Goal: Answer question/provide support

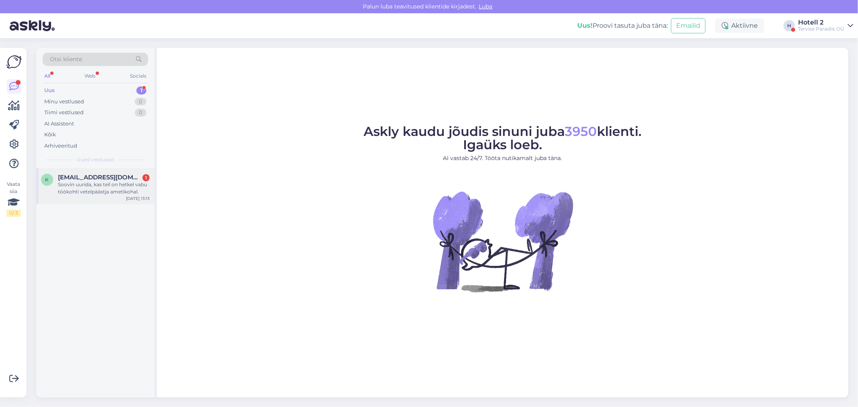
click at [89, 187] on div "Soovin uurida, kas teil on hetkel vabu töökohti vetelpäästja ametikohal." at bounding box center [104, 188] width 92 height 14
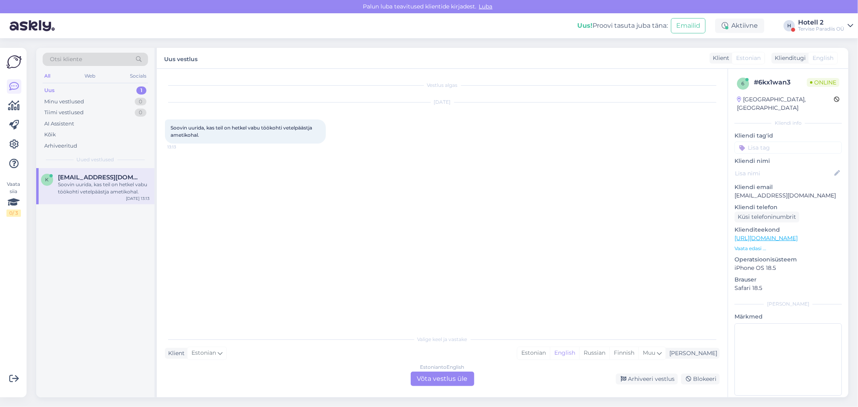
click at [435, 378] on div "Estonian to English Võta vestlus üle" at bounding box center [443, 379] width 64 height 14
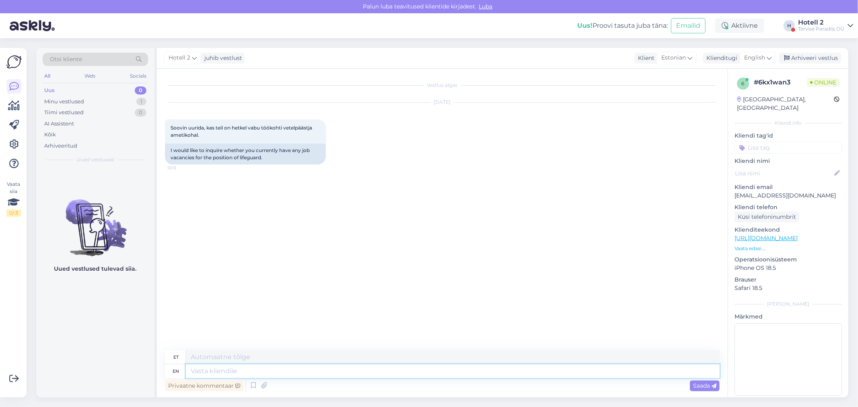
click at [235, 375] on textarea at bounding box center [453, 372] width 534 height 14
type textarea "Tere"
type textarea "Tere!"
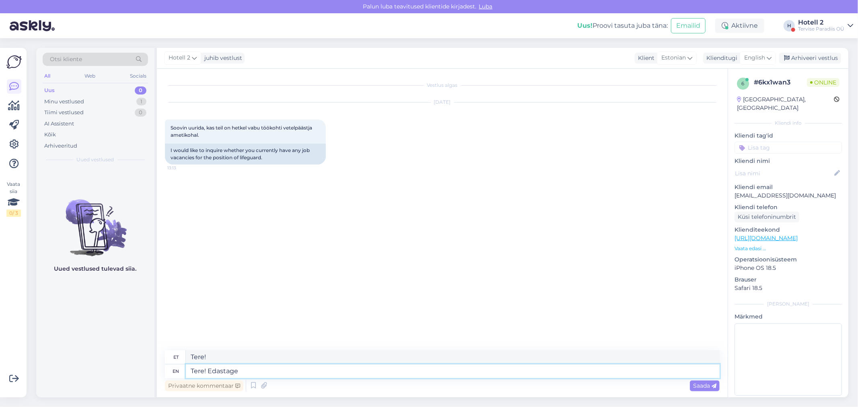
type textarea "Tere! Edastage"
type textarea "Tere! Edastage oma"
type textarea "Tere! Edastage oma küsimus"
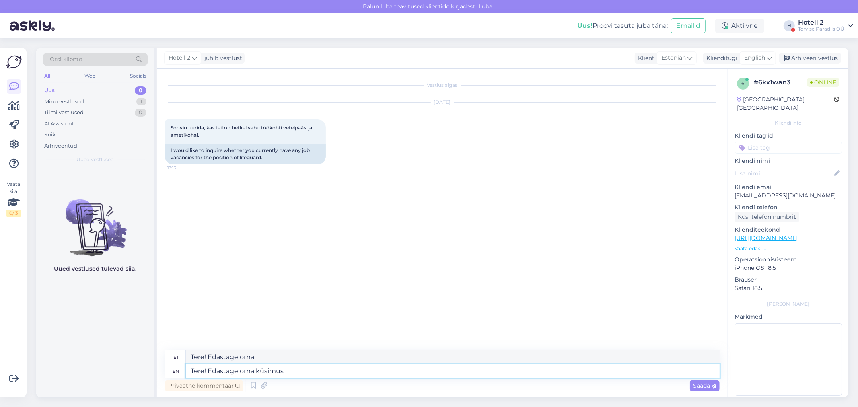
type textarea "Tere! Edastage oma küsimus"
type textarea "Tere! Edastage oma küsimus in"
type textarea "Tere! Edastage oma küsimus ing"
type textarea "Tere! Edastage oma küsimus info"
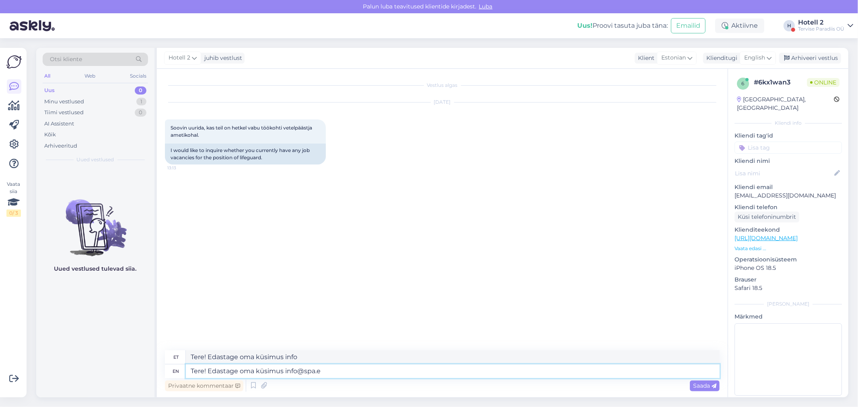
type textarea "Tere! Edastage oma küsimus [EMAIL_ADDRESS][DOMAIN_NAME]"
type textarea "Tere! Edastage oma küsimus [EMAIL_ADDRESS][DOMAIN_NAME]."
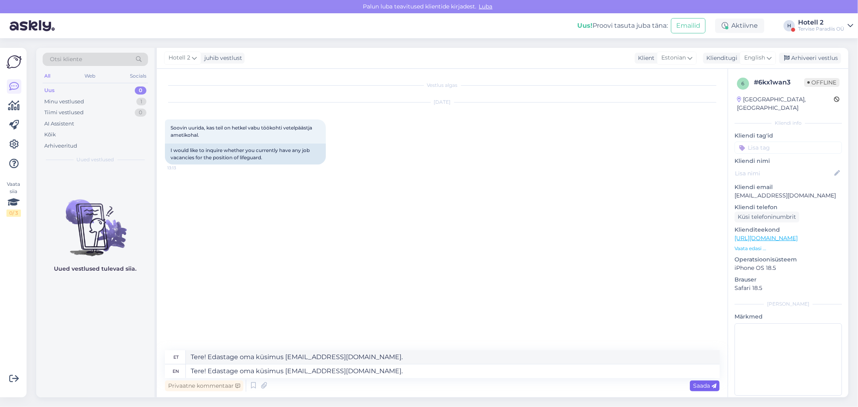
click at [692, 385] on div "Saada" at bounding box center [705, 386] width 30 height 11
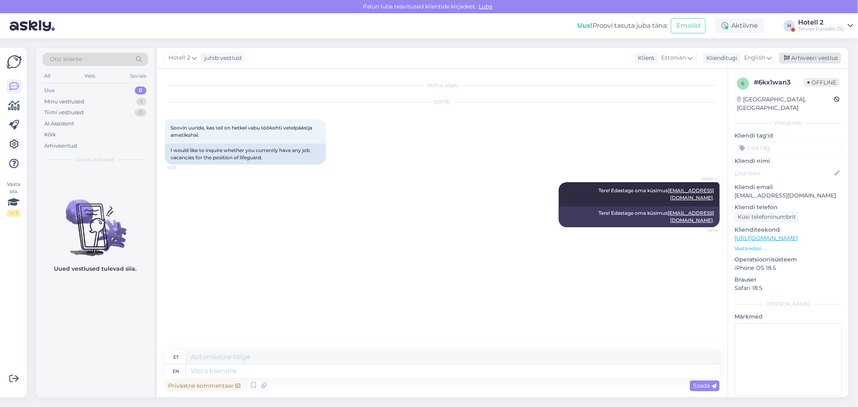
click at [819, 61] on div "Arhiveeri vestlus" at bounding box center [811, 58] width 62 height 11
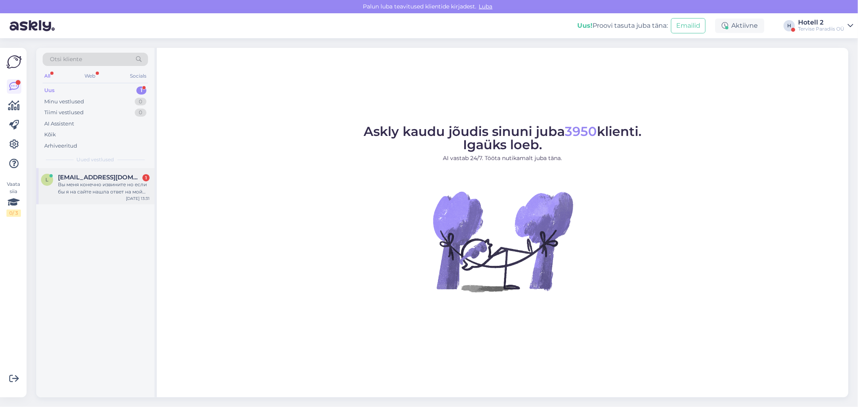
click at [98, 183] on div "Вы меня конечно извините но если бы я на сайте нашла ответ на мой вопрос я бы е…" at bounding box center [104, 188] width 92 height 14
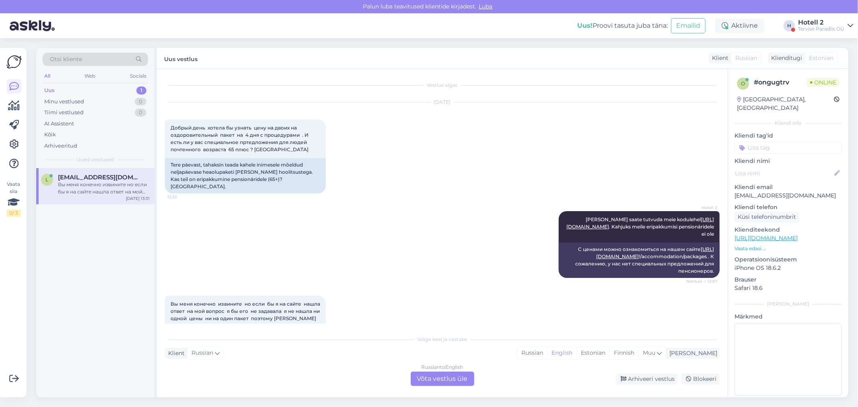
scroll to position [105, 0]
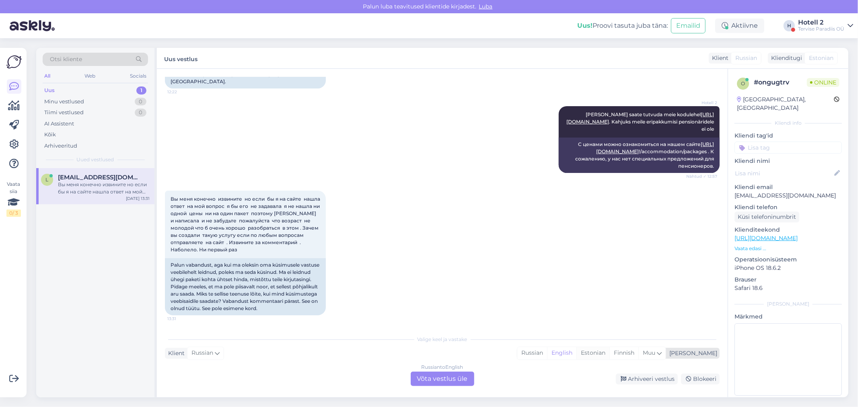
click at [610, 356] on div "Estonian" at bounding box center [593, 353] width 33 height 12
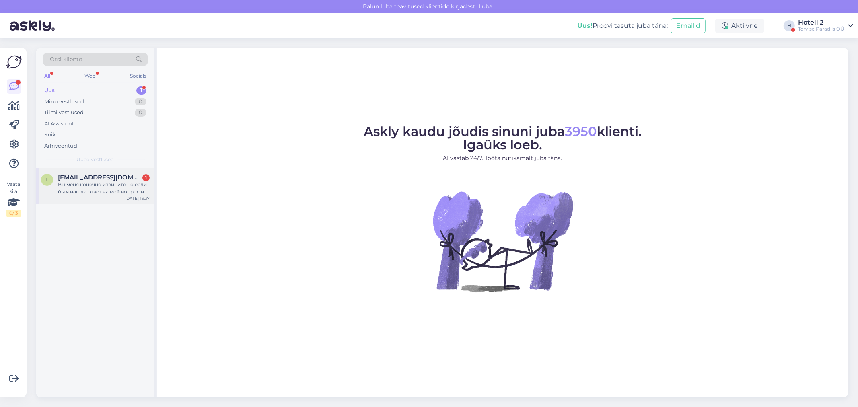
click at [126, 182] on div "Вы меня конечно извините но если бы я нашла ответ на мой вопрос на сайте я бы н…" at bounding box center [104, 188] width 92 height 14
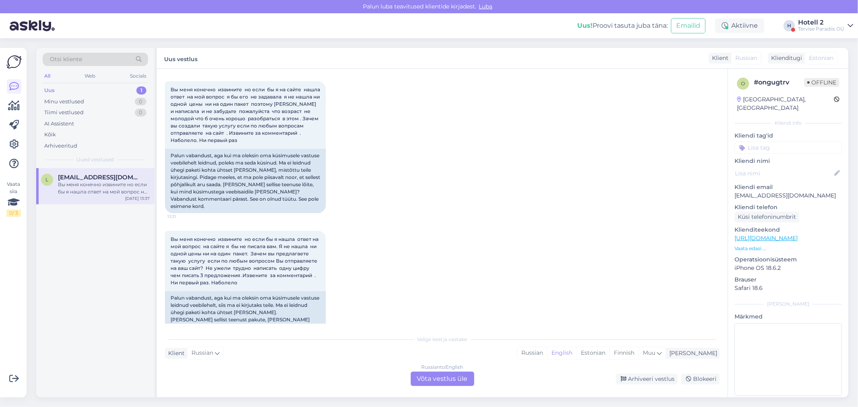
scroll to position [240, 0]
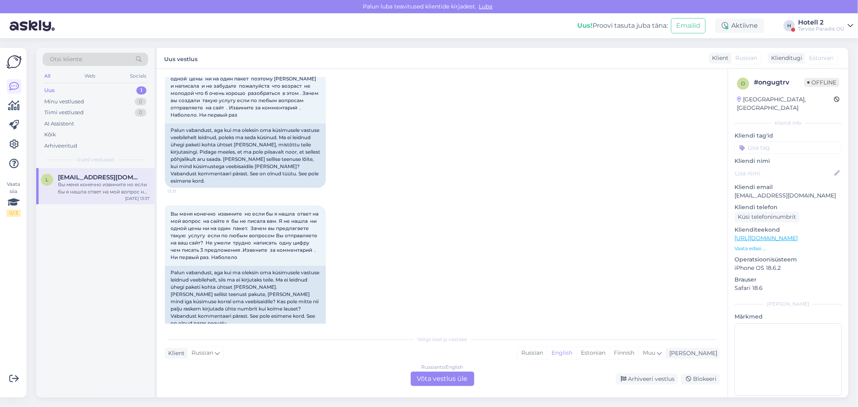
click at [429, 380] on div "Russian to English Võta vestlus üle" at bounding box center [443, 379] width 64 height 14
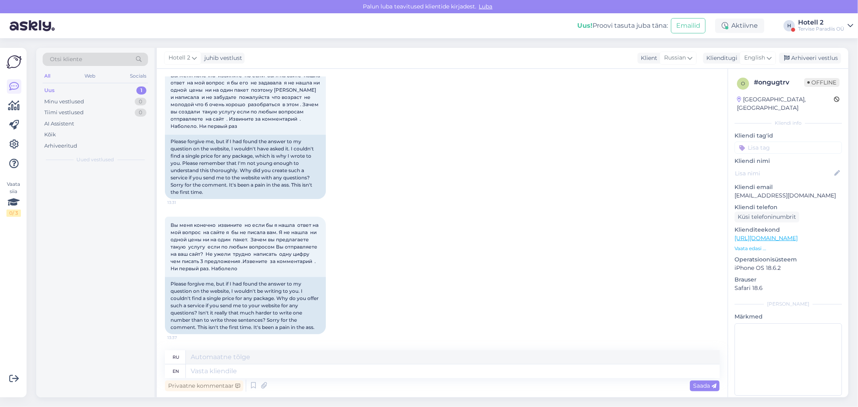
scroll to position [221, 0]
click at [266, 373] on textarea at bounding box center [453, 372] width 534 height 14
click at [755, 56] on span "English" at bounding box center [755, 58] width 21 height 9
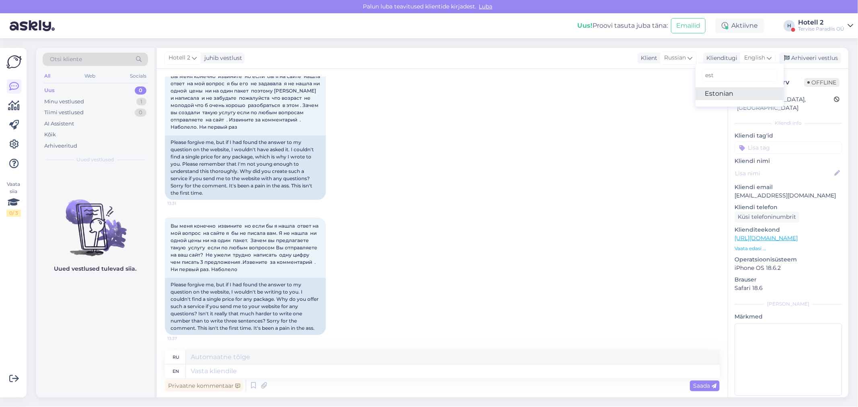
type input "est"
click at [733, 90] on link "Estonian" at bounding box center [740, 93] width 89 height 13
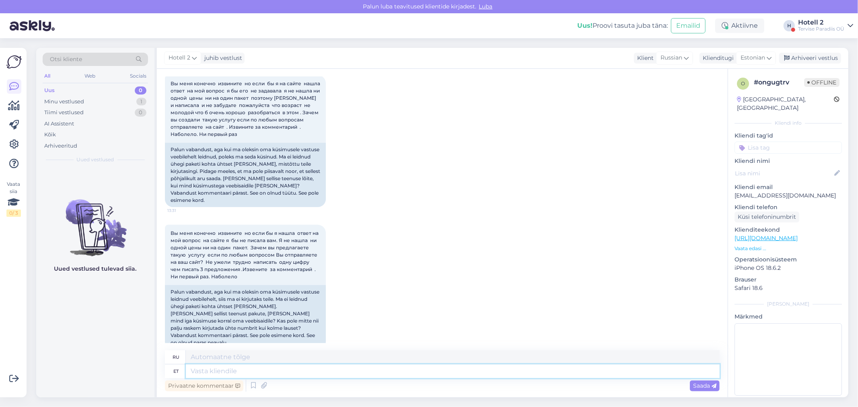
click at [212, 371] on textarea at bounding box center [453, 372] width 534 height 14
type textarea "Tere!"
type textarea "Привет!"
type textarea "Tere! Me e"
type textarea "Привет! Мы"
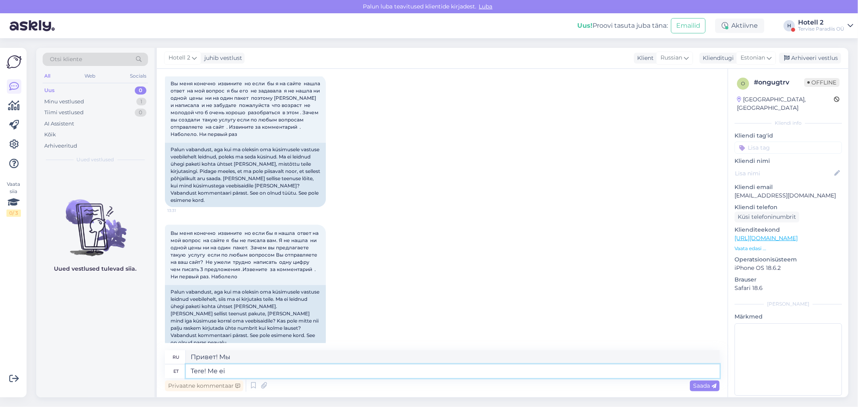
type textarea "Tere! Me ei e"
type textarea "Привет! Мы не"
type textarea "Tere! Me ei edasta"
type textarea "Здравствуйте! Мы не осуществляем доставку."
type textarea "Tere! Me ei edasta chati"
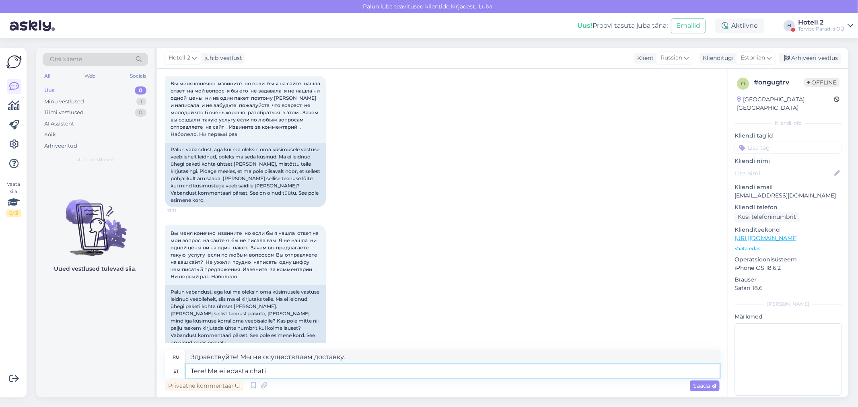
type textarea "Привет! Мы не транслируем чат."
type textarea "Tere! Me ei edasta"
type textarea "Здравствуйте! Мы не осуществляем доставку."
type textarea "Tere! Me ei edasta selle"
type textarea "Здравствуйте! Мы не будем это пересылать."
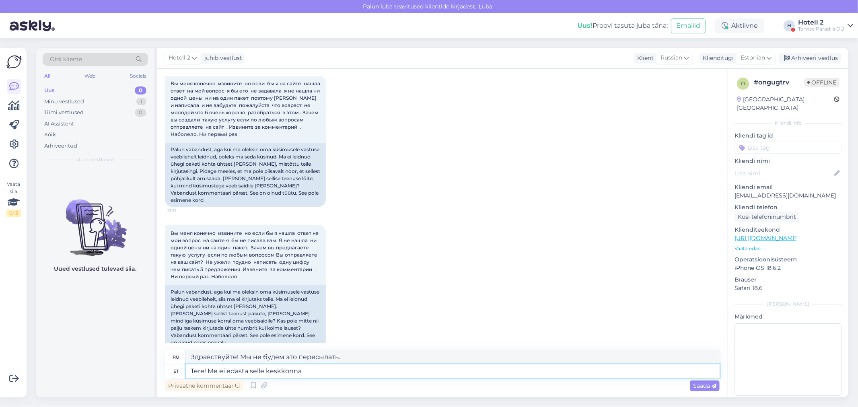
type textarea "Tere! Me ei edasta selle keskkonna"
type textarea "Здравствуйте! Мы не передаем эту среду."
type textarea "Tere! Me ei edasta selle keskkonna kaudu"
type textarea "Здравствуйте! Мы не передаем информацию через этот канал."
type textarea "Tere! Me ei edasta selle keskkonna kaudu hinnapakkumisi"
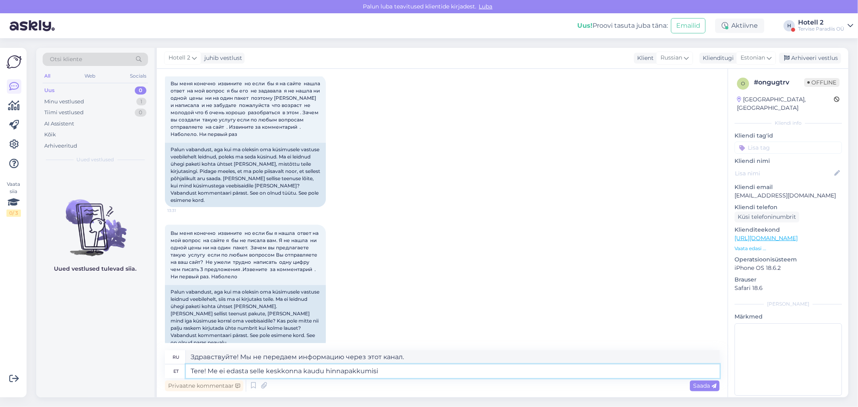
type textarea "Здравствуйте! Мы не отправляем предложения через этот канал."
type textarea "Tere! Me ei edasta selle keskkonna kaudu hinnapakkumisi ja ei"
type textarea "Здравствуйте! Мы не отправляем предложения и"
type textarea "Tere! Me ei edasta selle keskkonna kaudu hinnapakkumisi ja ei te"
type textarea "Здравствуйте! Мы не предоставляем котировки через эту среду и не"
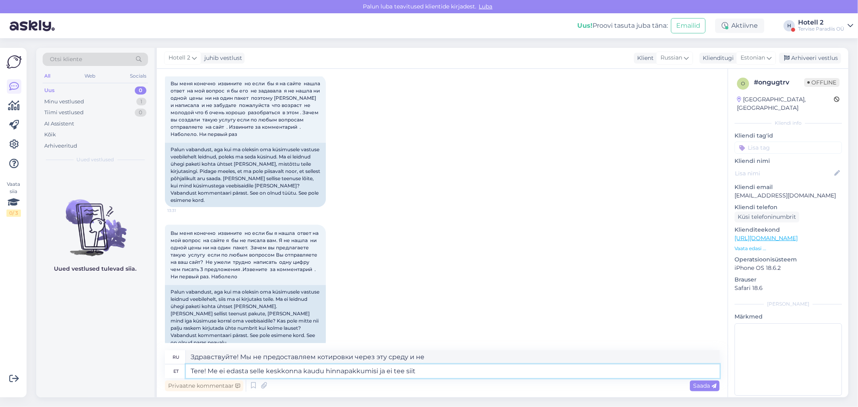
type textarea "Tere! Me ei edasta selle keskkonna kaudu hinnapakkumisi ja ei tee siit"
type textarea "Здравствуйте! Мы не отправляем предложения через эту платформу и не ведём здесь…"
type textarea "Tere! Me ei edasta selle keskkonna kaudu hinnapakkumisi ja ei tee siit otsebron…"
type textarea "Здравствуйте! Мы не предоставляем расценки через эту платформу и не осуществляе…"
type textarea "Tere! Me ei edasta selle keskkonna kaudu hinnapakkumisi ja ei tee siit otsebron…"
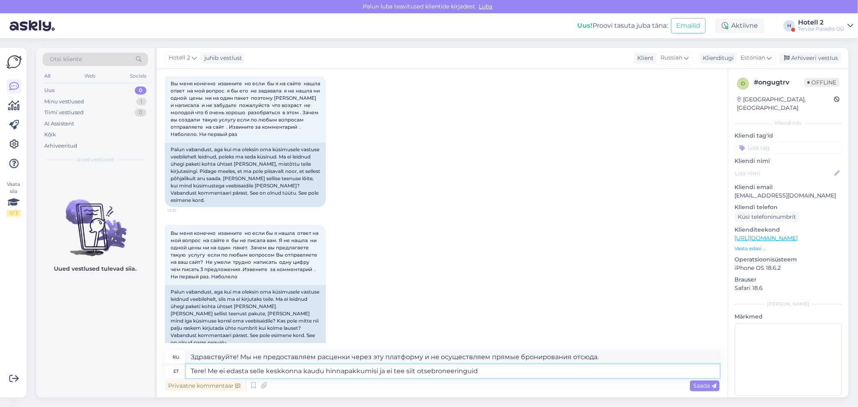
type textarea "Здравствуйте! Мы не предоставляем расценки через эту платформу и не осуществляе…"
type textarea "Tere! Me ei edasta selle keskkonna kaudu hinnapakkumisi ja ei tee siit otsebron…"
type textarea "Здравствуйте! Мы не предоставляем расценки через эту платформу и не осуществляе…"
type textarea "Tere! Me ei edasta selle keskkonna kaudu hinnapakkumisi ja ei tee siit otsebron…"
type textarea "Здравствуйте! Мы не предоставляем расценки через эту платформу и не осуществляе…"
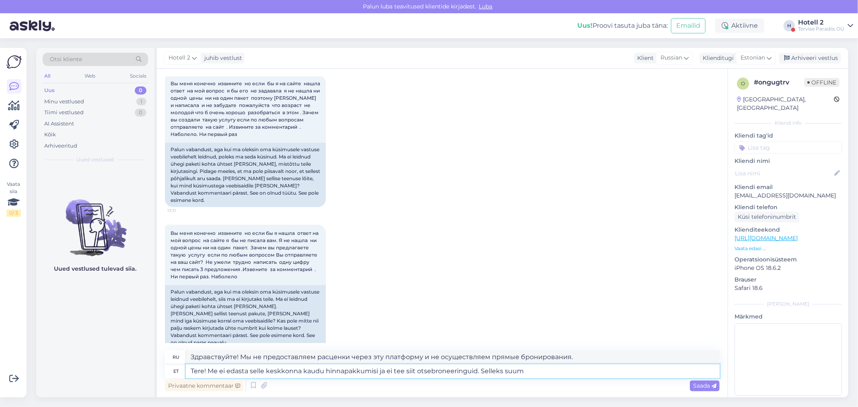
type textarea "Tere! Me ei edasta selle keskkonna kaudu hinnapakkumisi ja ei tee siit otsebron…"
type textarea "Здравствуйте! Мы не предоставляем расценки через эту платформу и не осуществляе…"
type textarea "Tere! Me ei edasta selle keskkonna kaudu hinnapakkumisi ja ei tee siit otsebron…"
type textarea "Здравствуйте! Мы не отправляем предложения через эту платформу и не осуществляе…"
type textarea "Tere! Me ei edasta selle keskkonna kaudu hinnapakkumisi ja ei tee siit otsebron…"
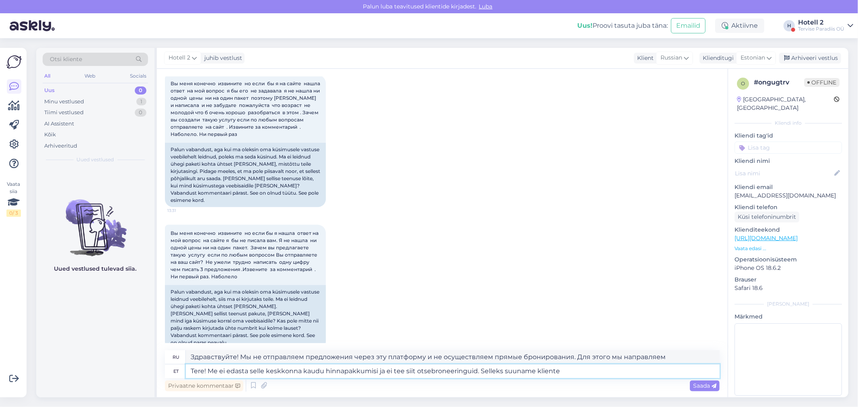
type textarea "Здравствуйте! Мы не предоставляем расценки и не осуществляем прямое бронировани…"
type textarea "Tere! Me ei edasta selle keskkonna kaudu hinnapakkumisi ja ei tee siit otsebron…"
type textarea "Здравствуйте! Мы не предоставляем расценки через эту платформу и не осуществляе…"
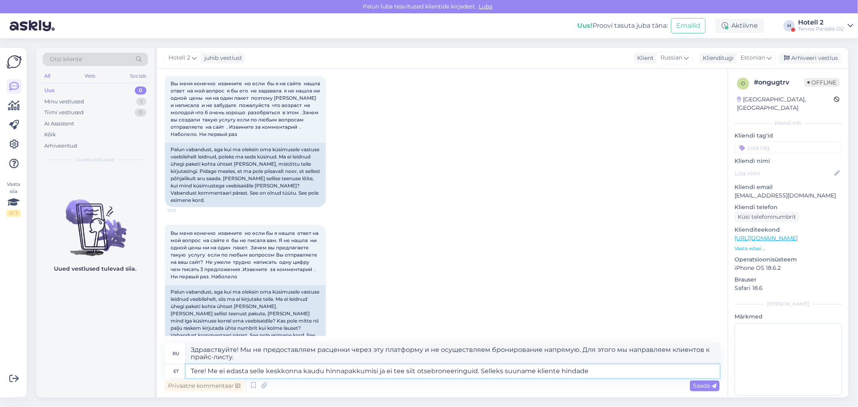
scroll to position [228, 0]
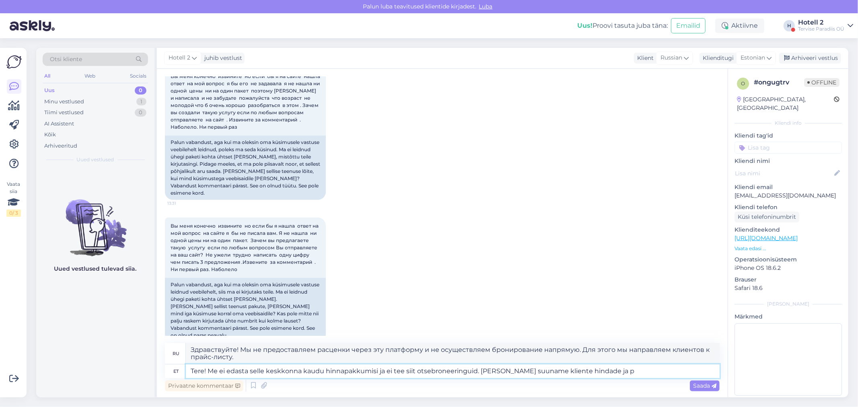
type textarea "Tere! Me ei edasta selle keskkonna kaudu hinnapakkumisi ja ei tee siit otsebron…"
type textarea "Здравствуйте! Мы не предоставляем расценки и не осуществляем прямое бронировани…"
type textarea "Tere! Me ei edasta selle keskkonna kaudu hinnapakkumisi ja ei tee siit otsebron…"
type textarea "Здравствуйте! Мы не предоставляем расценки и не осуществляем прямое бронировани…"
type textarea "Tere! Me ei edasta selle keskkonna kaudu hinnapakkumisi ja ei tee siit otsebron…"
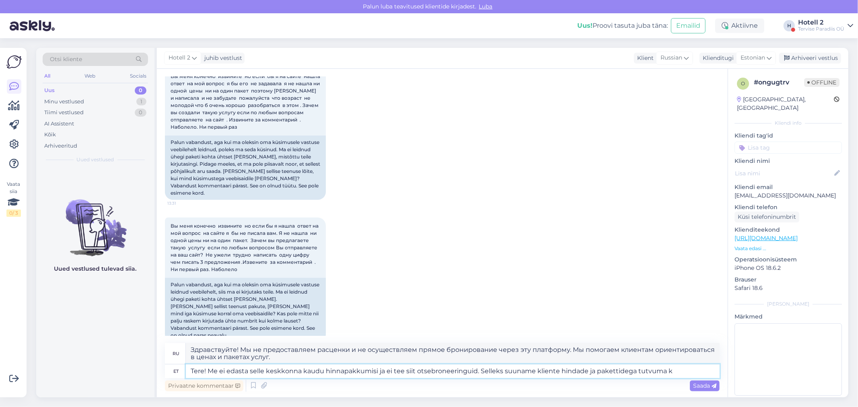
type textarea "Здравствуйте! Мы не предоставляем расценки и не осуществляем прямое бронировани…"
type textarea "Tere! Me ei edasta selle keskkonna kaudu hinnapakkumisi ja ei tee siit otsebron…"
type textarea "Здравствуйте! Мы не предоставляем расценки через эту платформу и не осуществляе…"
type textarea "Tere! Me ei edasta selle keskkonna kaudu hinnapakkumisi ja ei tee siit otsebron…"
type textarea "Здравствуйте! Мы не предоставляем расценки и не осуществляем прямое бронировани…"
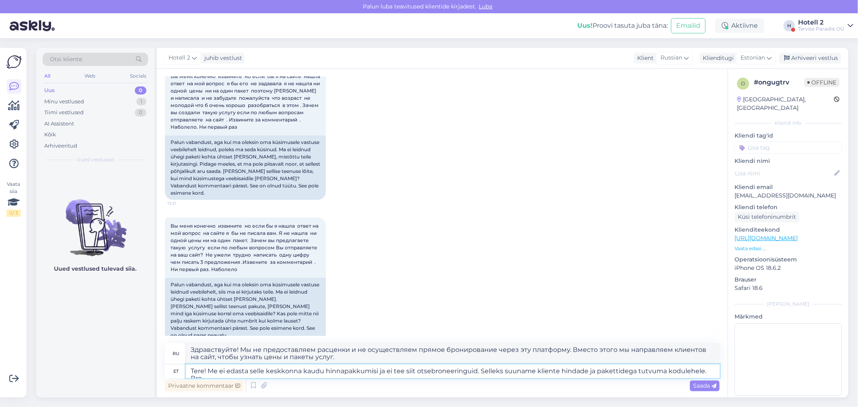
scroll to position [235, 0]
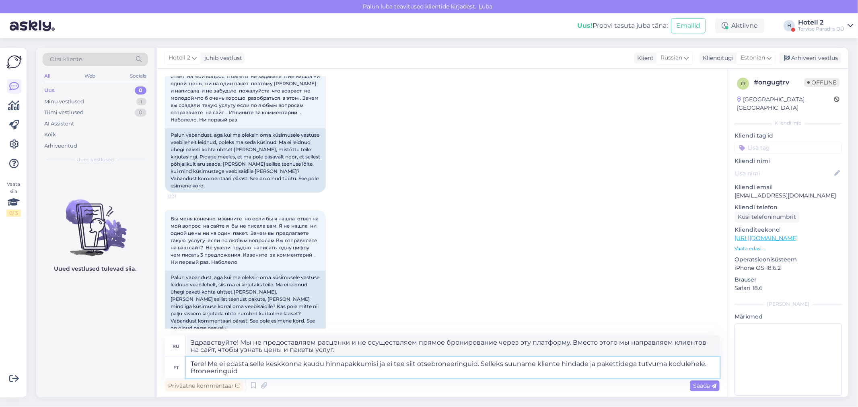
type textarea "Tere! Me ei edasta selle keskkonna kaudu hinnapakkumisi ja ei tee siit otsebron…"
type textarea "Здравствуйте! Мы не предоставляем расценки через эту платформу и не осуществляе…"
type textarea "Tere! Me ei edasta selle keskkonna kaudu hinnapakkumisi ja ei tee siit otsebron…"
type textarea "Здравствуйте! Мы не предоставляем расценки через эту платформу и не осуществляе…"
type textarea "Tere! Me ei edasta selle keskkonna kaudu hinnapakkumisi ja ei tee siit otsebron…"
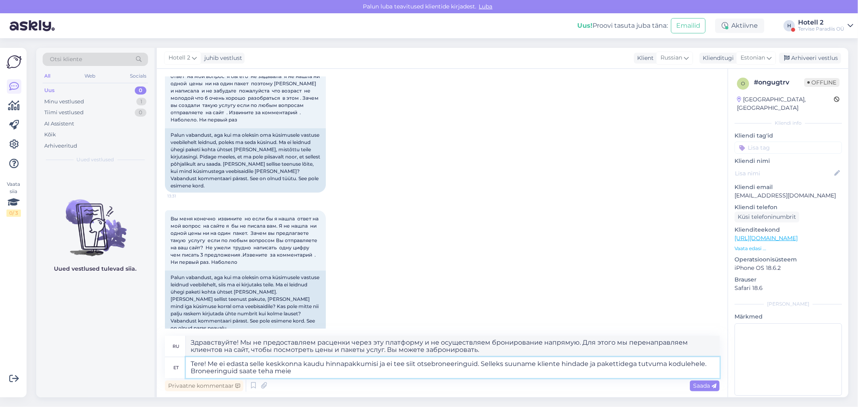
type textarea "Здравствуйте! Мы не предоставляем расценки через эту платформу и не осуществляе…"
type textarea "Tere! Me ei edasta selle keskkonna kaudu hinnapakkumisi ja ei tee siit otsebron…"
type textarea "Здравствуйте! Мы не отправляем предложения через эту платформу и не осуществляе…"
type textarea "Tere! Me ei edasta selle keskkonna kaudu hinnapakkumisi ja ei tee siit otsebron…"
type textarea "Здравствуйте! Мы не предоставляем расценки через эту платформу и не осуществляе…"
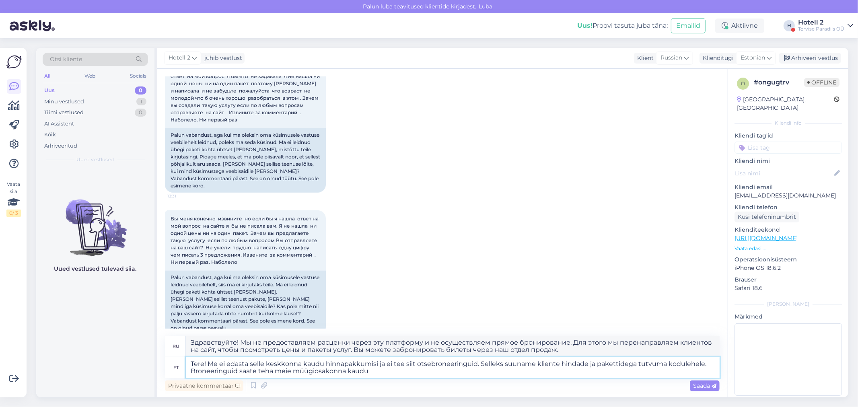
type textarea "Tere! Me ei edasta selle keskkonna kaudu hinnapakkumisi ja ei tee siit otsebron…"
type textarea "Здравствуйте! Мы не предоставляем расценки через эту платформу и не осуществляе…"
type textarea "Tere! Me ei edasta selle keskkonna kaudu hinnapakkumisi ja ei tee siit otsebron…"
type textarea "Здравствуйте! Мы не отправляем ценовые предложения через эту платформу и не осу…"
type textarea "Tere! Me ei edasta selle keskkonna kaudu hinnapakkumisi ja ei tee siit otsebron…"
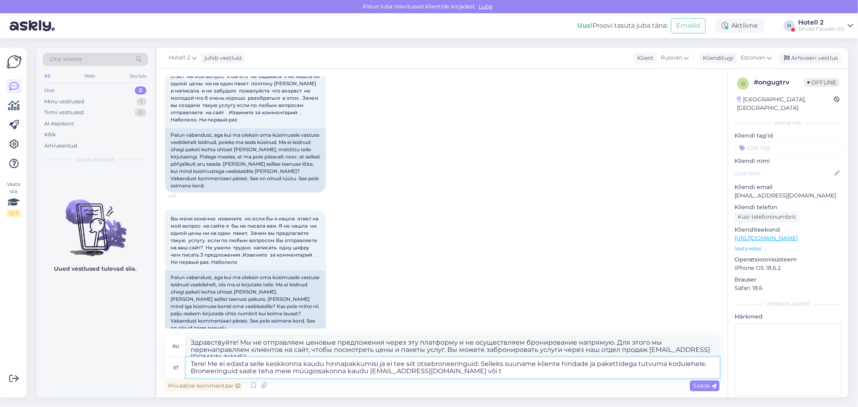
type textarea "Здравствуйте! Мы не отправляем ценовые предложения через эту платформу и не осу…"
type textarea "Tere! Me ei edasta selle keskkonna kaudu hinnapakkumisi ja ei tee siit otsebron…"
type textarea "Здравствуйте! Мы не отправляем ценовые предложения через эту платформу и не осу…"
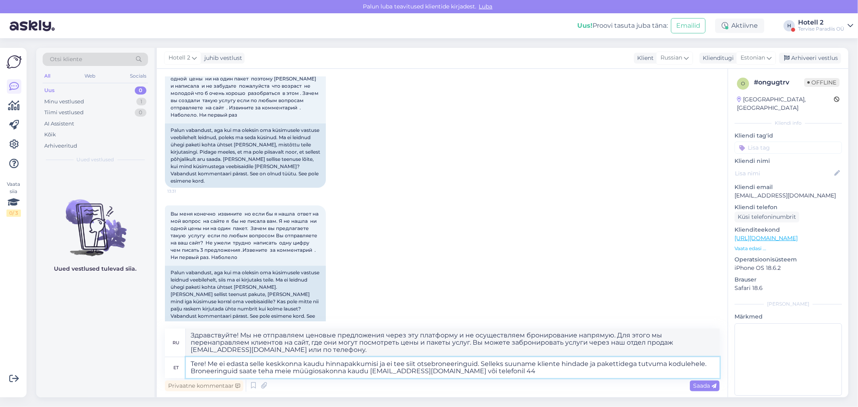
type textarea "Tere! Me ei edasta selle keskkonna kaudu hinnapakkumisi ja ei tee siit otsebron…"
type textarea "Здравствуйте! Мы не отправляем ценовые предложения через эту платформу и не осу…"
type textarea "Tere! Me ei edasta selle keskkonna kaudu hinnapakkumisi ja ei tee siit otsebron…"
type textarea "Здравствуйте! Мы не отправляем ценовые предложения через эту платформу и не осу…"
type textarea "Tere! Me ei edasta selle keskkonna kaudu hinnapakkumisi ja ei tee siit otsebron…"
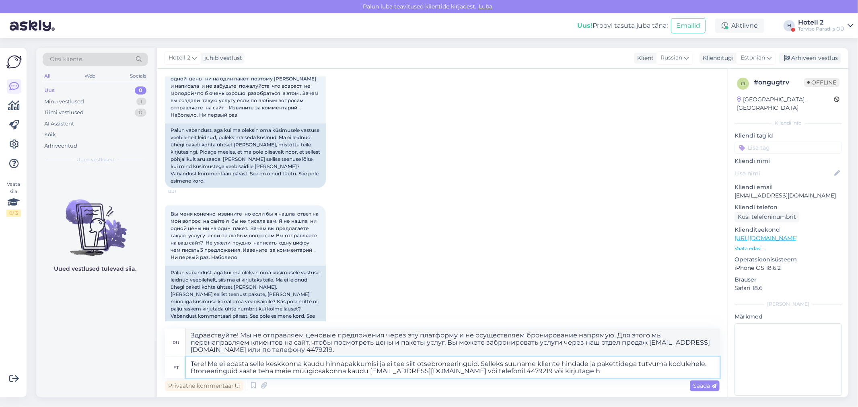
type textarea "Здравствуйте! Мы не отправляем ценовые предложения через эту платформу и не осу…"
type textarea "Tere! Me ei edasta selle keskkonna kaudu hinnapakkumisi ja ei tee siit otsebron…"
type textarea "Здравствуйте! Мы не рассылаем ценовые предложения через эту платформу и не осущ…"
type textarea "Tere! Me ei edasta selle keskkonna kaudu hinnapakkumisi ja ei tee siit otsebron…"
type textarea "Здравствуйте! Мы не рассылаем ценовые предложения через эту платформу и не осущ…"
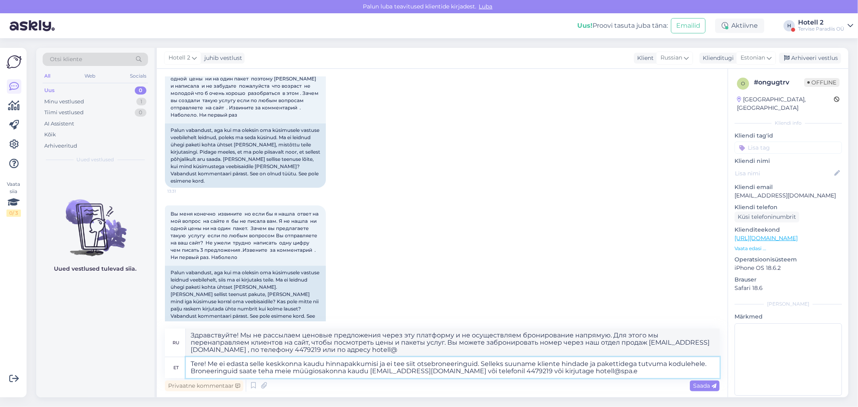
type textarea "Tere! Me ei edasta selle keskkonna kaudu hinnapakkumisi ja ei tee siit otsebron…"
type textarea "Здравствуйте! Мы не рассылаем ценовые предложения через эту платформу и не осущ…"
type textarea "Tere! Me ei edasta selle keskkonna kaudu hinnapakkumisi ja ei tee siit otsebron…"
type textarea "Здравствуйте! Мы не отправляем ценовые предложения через эту платформу и не осу…"
type textarea "Tere! Me ei edasta selle keskkonna kaudu hinnapakkumisi ja ei tee siit otsebron…"
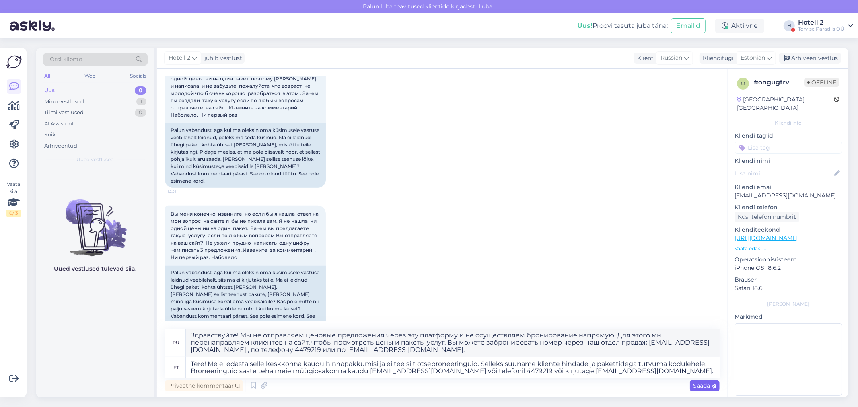
click at [703, 387] on span "Saada" at bounding box center [704, 385] width 23 height 7
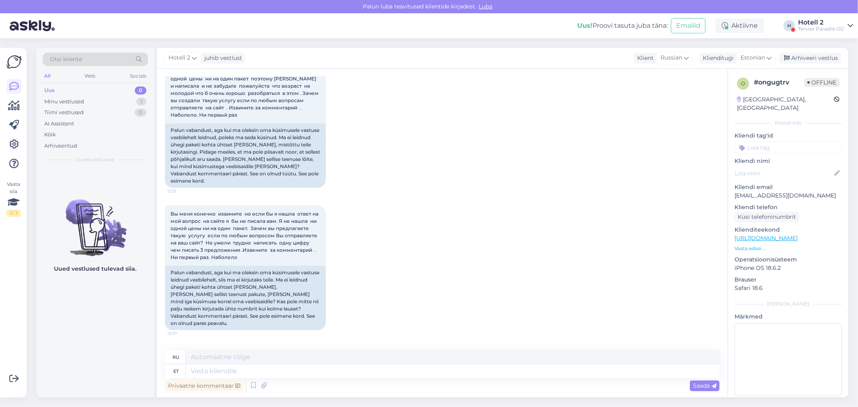
scroll to position [334, 0]
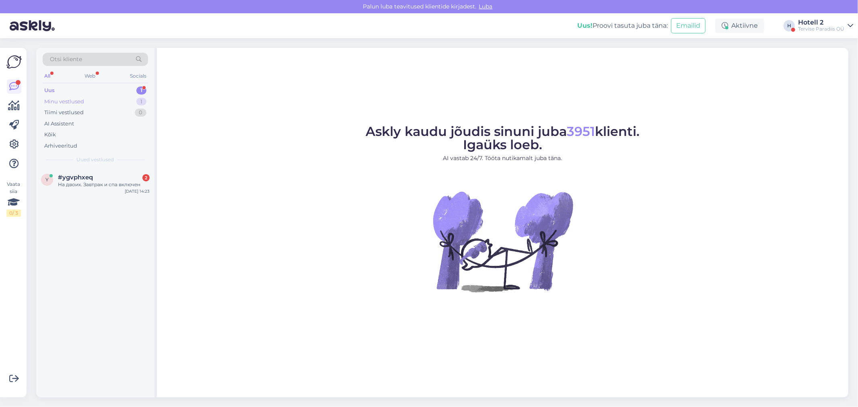
click at [114, 100] on div "Minu vestlused 1" at bounding box center [95, 101] width 105 height 11
click at [114, 90] on div "Uus 1" at bounding box center [95, 90] width 105 height 11
click at [118, 179] on div "#ygvphxeq 2" at bounding box center [104, 177] width 92 height 7
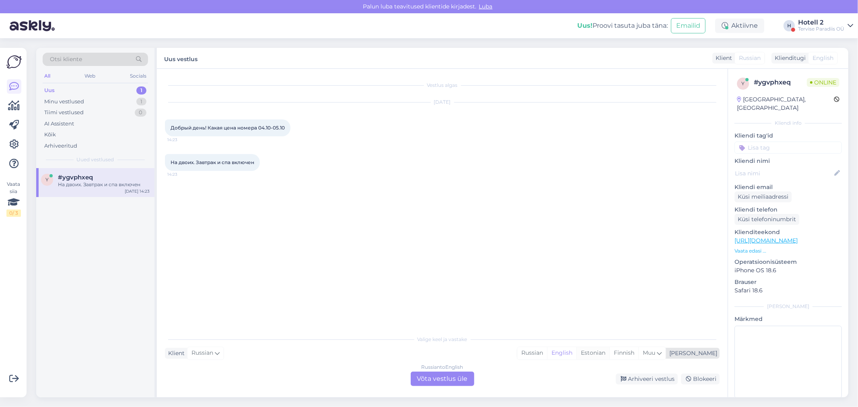
click at [610, 351] on div "Estonian" at bounding box center [593, 353] width 33 height 12
click at [451, 375] on div "Russian to Estonian Võta vestlus üle" at bounding box center [443, 379] width 64 height 14
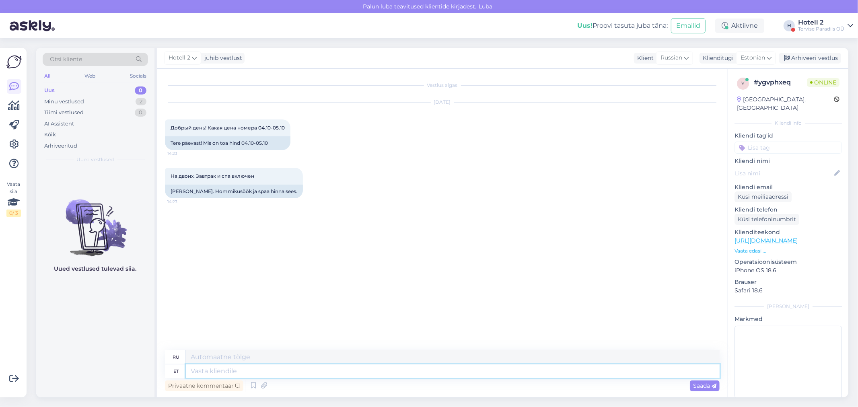
click at [235, 367] on textarea at bounding box center [453, 372] width 534 height 14
type textarea "Tere"
type textarea "Привет"
type textarea "Tere!"
type textarea "Привет!"
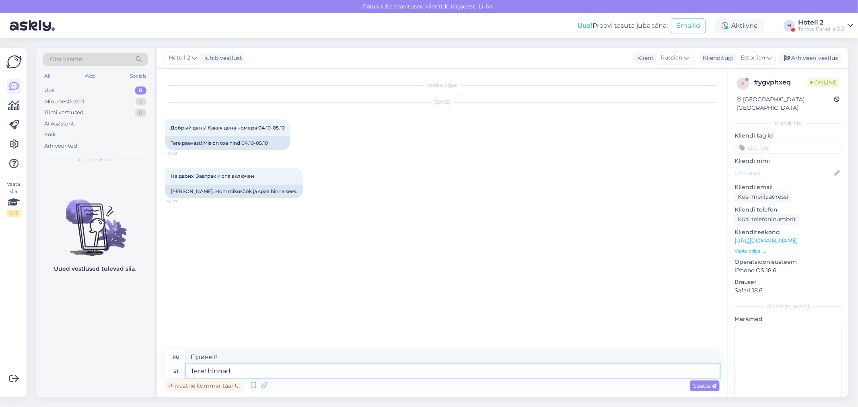
type textarea "Tere! hinnad"
type textarea "Привет! Цены"
type textarea "Tere! hinnad leiate"
type textarea "Здравствуйте! Вы можете узнать цены"
type textarea "Tere! hinnad leiate meie k"
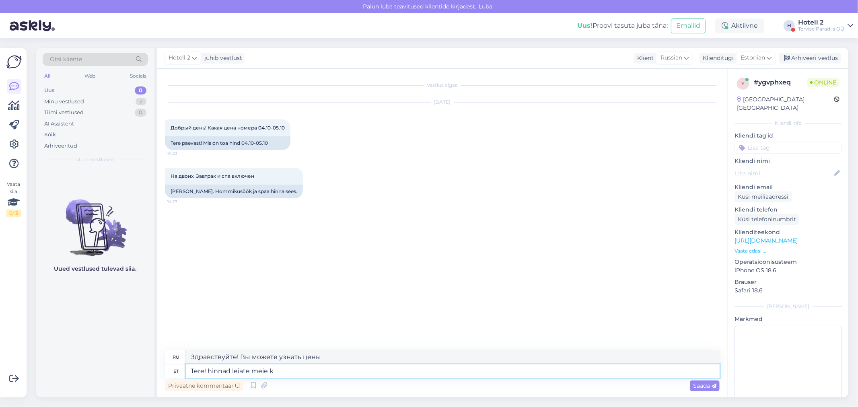
type textarea "Здравствуйте! Цены можно узнать на нашем сайте."
type textarea "Tere! hinnad leiate meie kodulehelt"
type textarea "Здравствуйте! Цены вы можете найти на нашем сайте."
type textarea "Tere! hinnad leiate meie kodulehelt broneerides"
type textarea "Здравствуйте! Цены можно узнать на нашем сайте при бронировании."
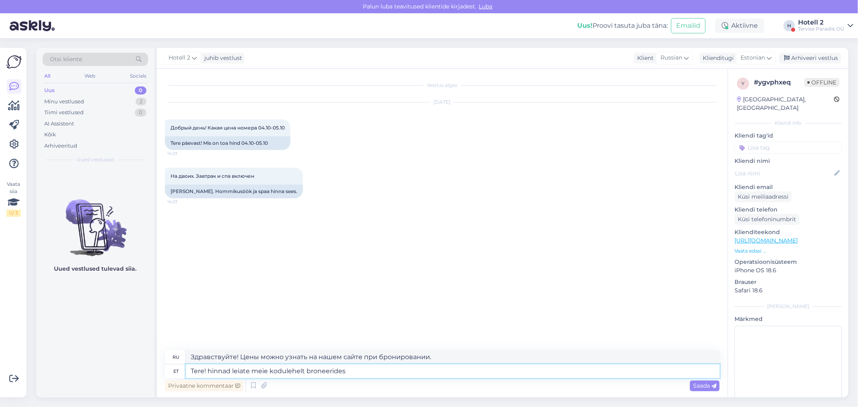
paste textarea "https://terviseparadiis.ee/broneeri/#!/accommodation/search/date/2025-10-04/202…"
type textarea "Tere! hinnad leiate meie kodulehelt broneerides https://terviseparadiis.ee/bron…"
type textarea "Здравствуйте! Цены можно узнать на нашем сайте при бронировании https://tervise…"
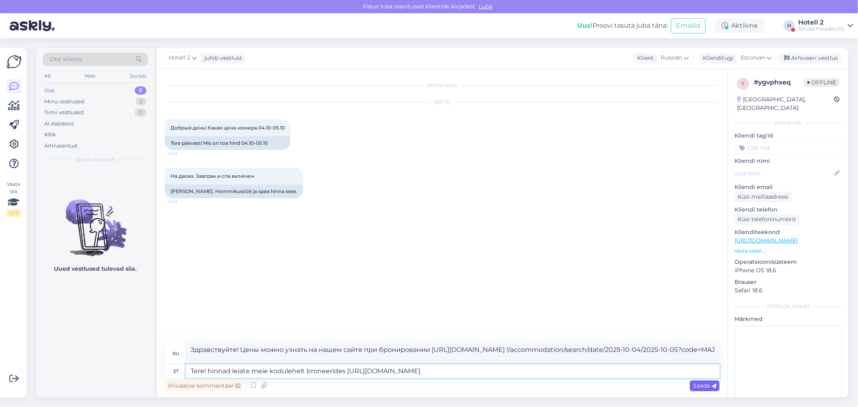
type textarea "Tere! hinnad leiate meie kodulehelt broneerides https://terviseparadiis.ee/bron…"
click at [708, 388] on span "Saada" at bounding box center [704, 385] width 23 height 7
